Goal: Find specific page/section: Find specific page/section

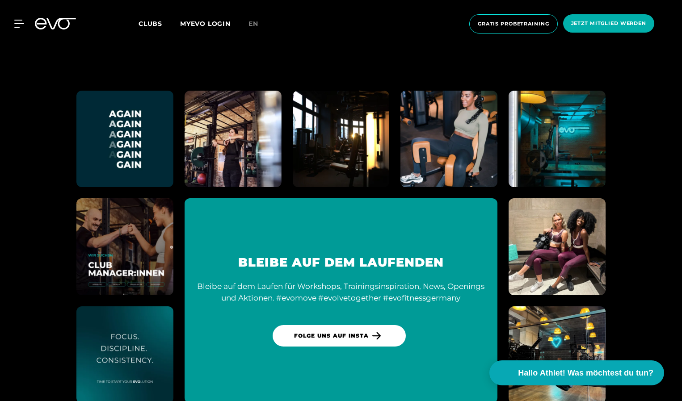
scroll to position [5081, 0]
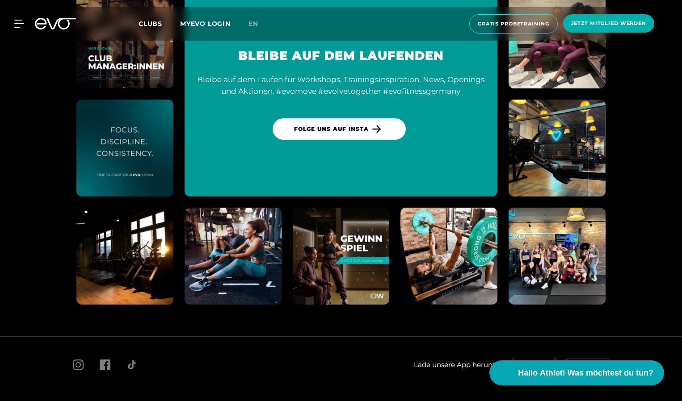
click at [73, 401] on span "Jobs" at bounding box center [79, 404] width 13 height 7
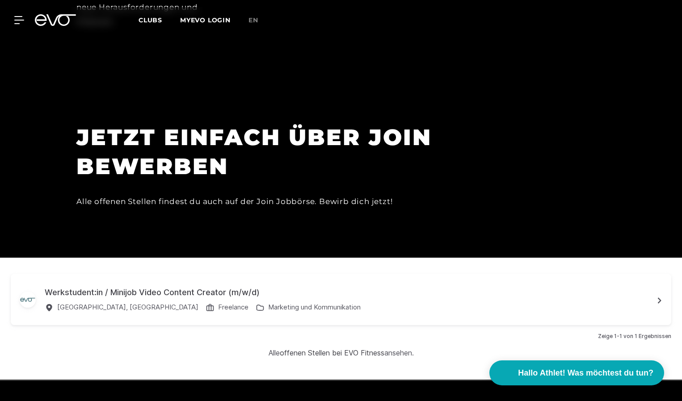
scroll to position [2814, 0]
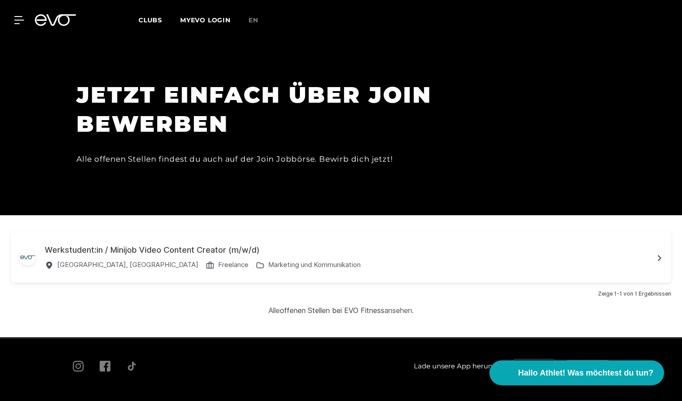
click at [181, 93] on h1 "JETZT EINFACH ÜBER JOIN BEWERBEN" at bounding box center [277, 109] width 402 height 58
click at [218, 152] on div "Alle offenen Stellen findest du auch auf der Join Jobbörse. Bewirb dich jetzt!" at bounding box center [277, 159] width 402 height 14
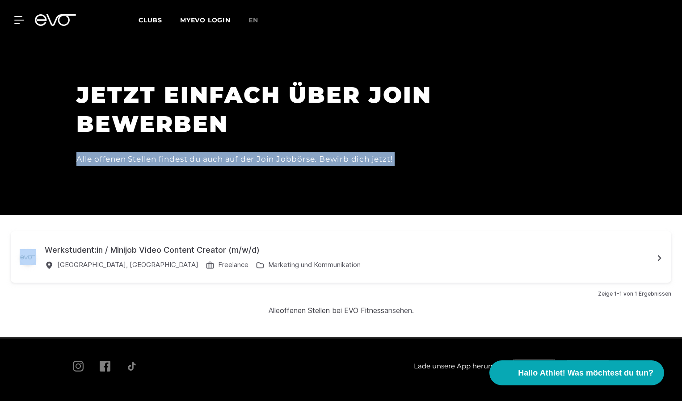
drag, startPoint x: 218, startPoint y: 130, endPoint x: 175, endPoint y: 107, distance: 48.0
click at [175, 107] on div "JETZT EINFACH ÜBER JOIN BEWERBEN Alle offenen Stellen findest du auch auf der J…" at bounding box center [277, 123] width 402 height 86
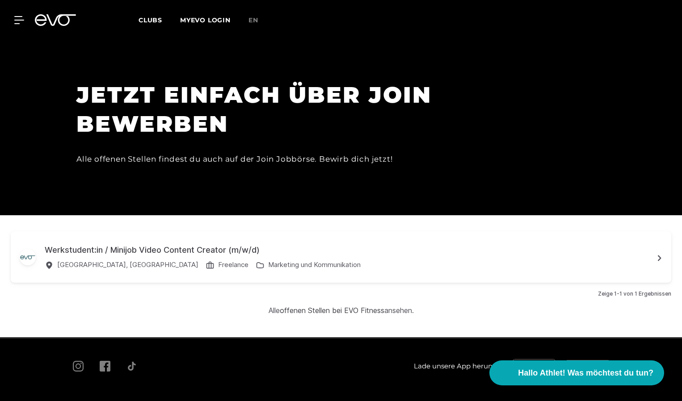
scroll to position [2748, 0]
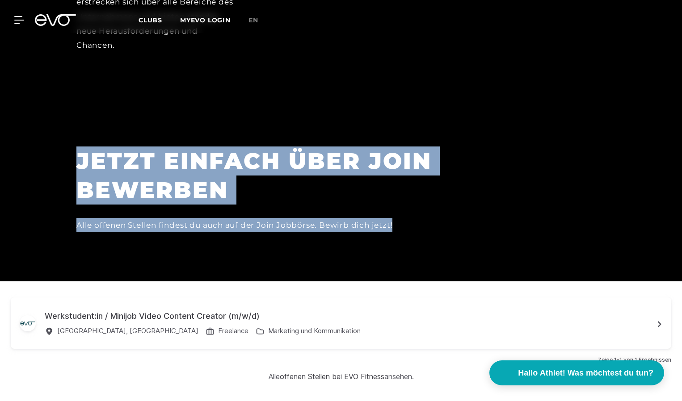
drag, startPoint x: 77, startPoint y: 124, endPoint x: 399, endPoint y: 187, distance: 328.4
click at [399, 187] on div "JETZT EINFACH ÜBER JOIN BEWERBEN Alle offenen Stellen findest du auch auf der J…" at bounding box center [277, 190] width 402 height 86
click at [104, 310] on div "Werkstudent:in / Minijob Video Content Creator (m/w/d)" at bounding box center [349, 316] width 609 height 12
click at [496, 310] on div "Werkstudent:in / Minijob Video Content Creator (m/w/d) München, Deutschland Fre…" at bounding box center [349, 323] width 609 height 26
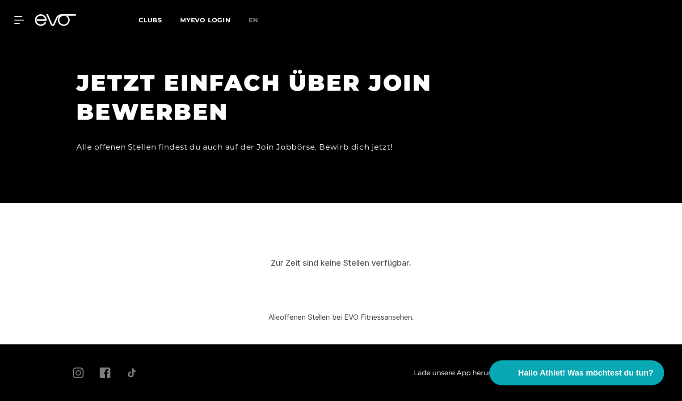
scroll to position [2833, 0]
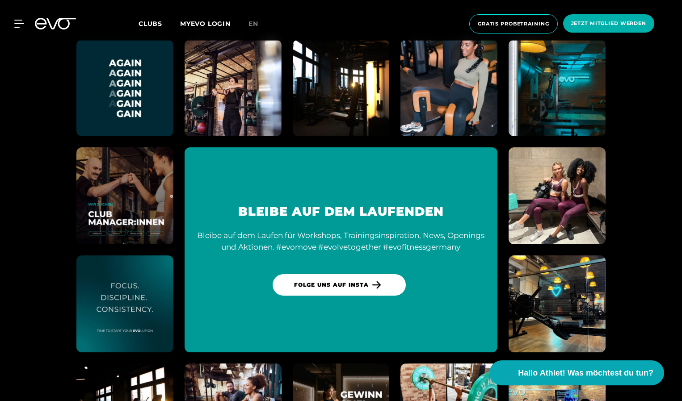
scroll to position [5081, 0]
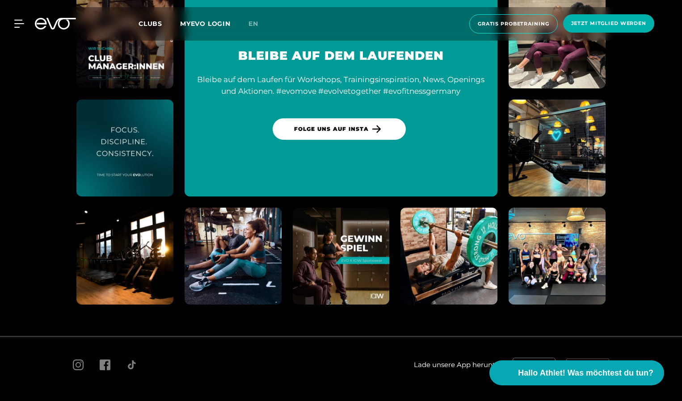
click at [76, 401] on span "Jobs" at bounding box center [79, 404] width 13 height 7
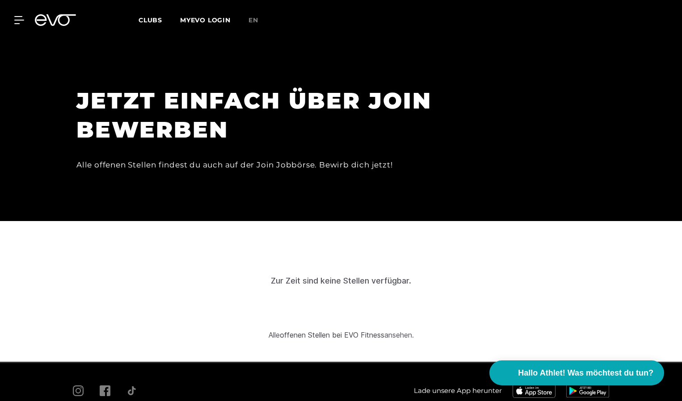
scroll to position [2833, 0]
